Goal: Find specific page/section: Find specific page/section

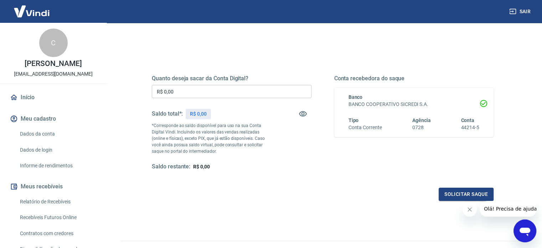
scroll to position [104, 0]
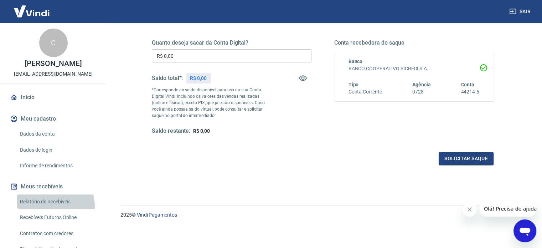
click at [54, 206] on link "Relatório de Recebíveis" at bounding box center [57, 201] width 81 height 15
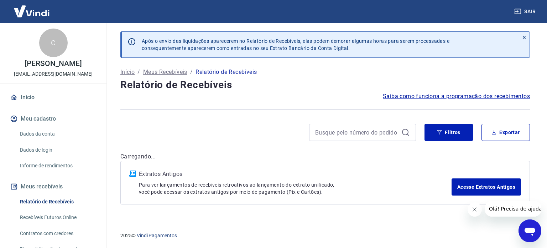
click at [57, 215] on link "Recebíveis Futuros Online" at bounding box center [57, 217] width 81 height 15
